Goal: Navigation & Orientation: Find specific page/section

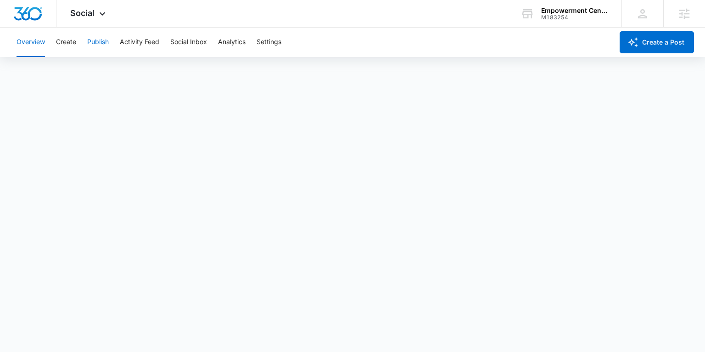
click at [94, 44] on button "Publish" at bounding box center [98, 42] width 22 height 29
click at [73, 46] on button "Create" at bounding box center [66, 42] width 20 height 29
click at [104, 45] on button "Publish" at bounding box center [98, 42] width 22 height 29
click at [72, 43] on button "Create" at bounding box center [66, 42] width 20 height 29
click at [88, 73] on button "Approvals" at bounding box center [89, 70] width 31 height 26
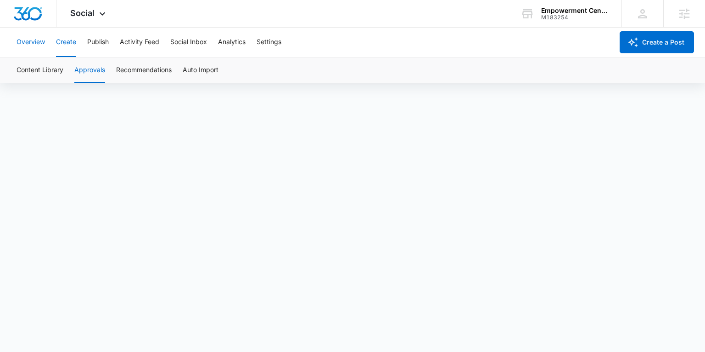
click at [32, 40] on button "Overview" at bounding box center [31, 42] width 28 height 29
click at [73, 41] on button "Create" at bounding box center [66, 42] width 20 height 29
click at [101, 42] on button "Publish" at bounding box center [98, 42] width 22 height 29
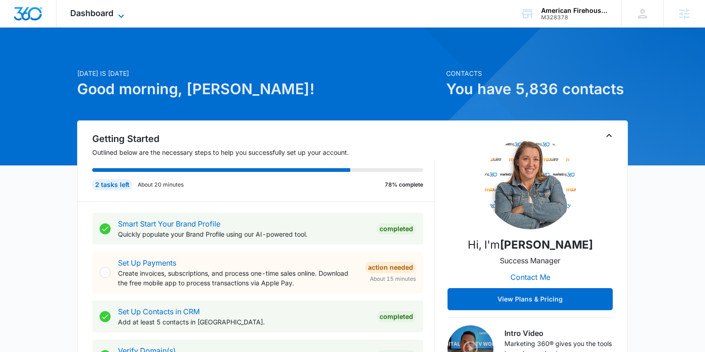
click at [116, 12] on icon at bounding box center [121, 16] width 11 height 11
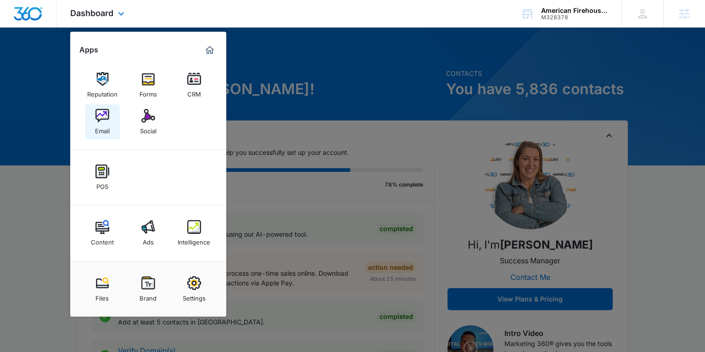
click at [101, 123] on div "Email" at bounding box center [102, 129] width 15 height 12
